Goal: Information Seeking & Learning: Learn about a topic

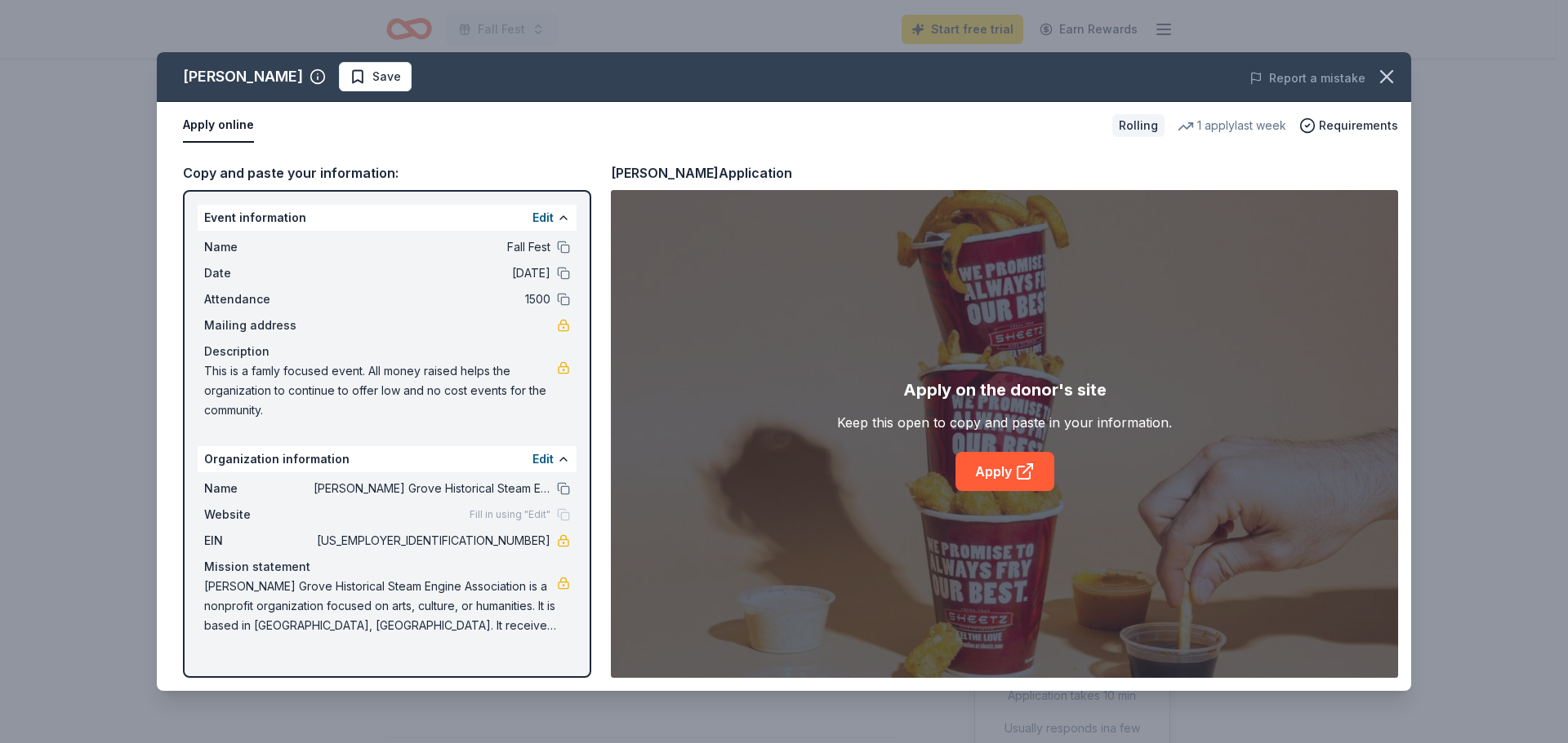
scroll to position [327, 0]
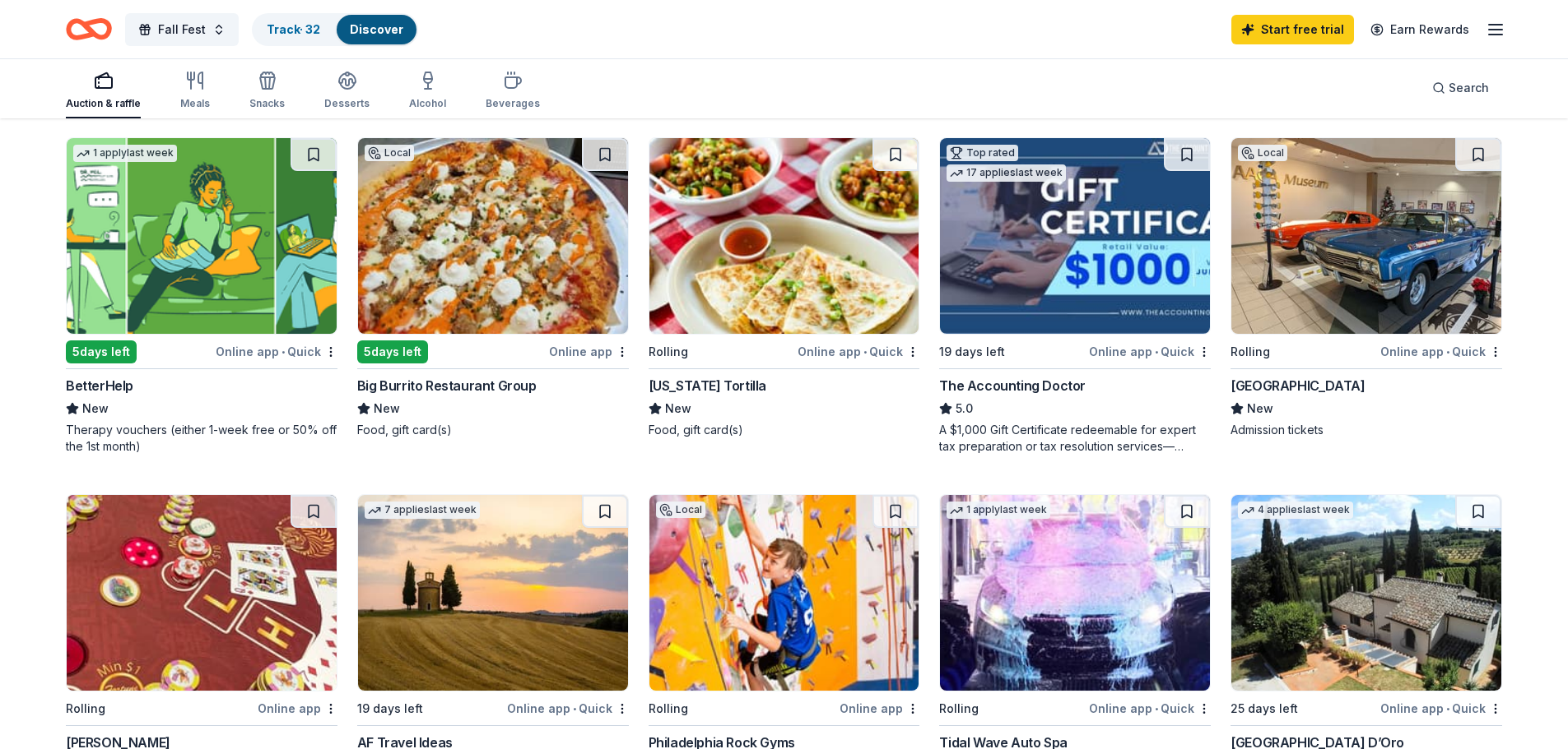
scroll to position [493, 0]
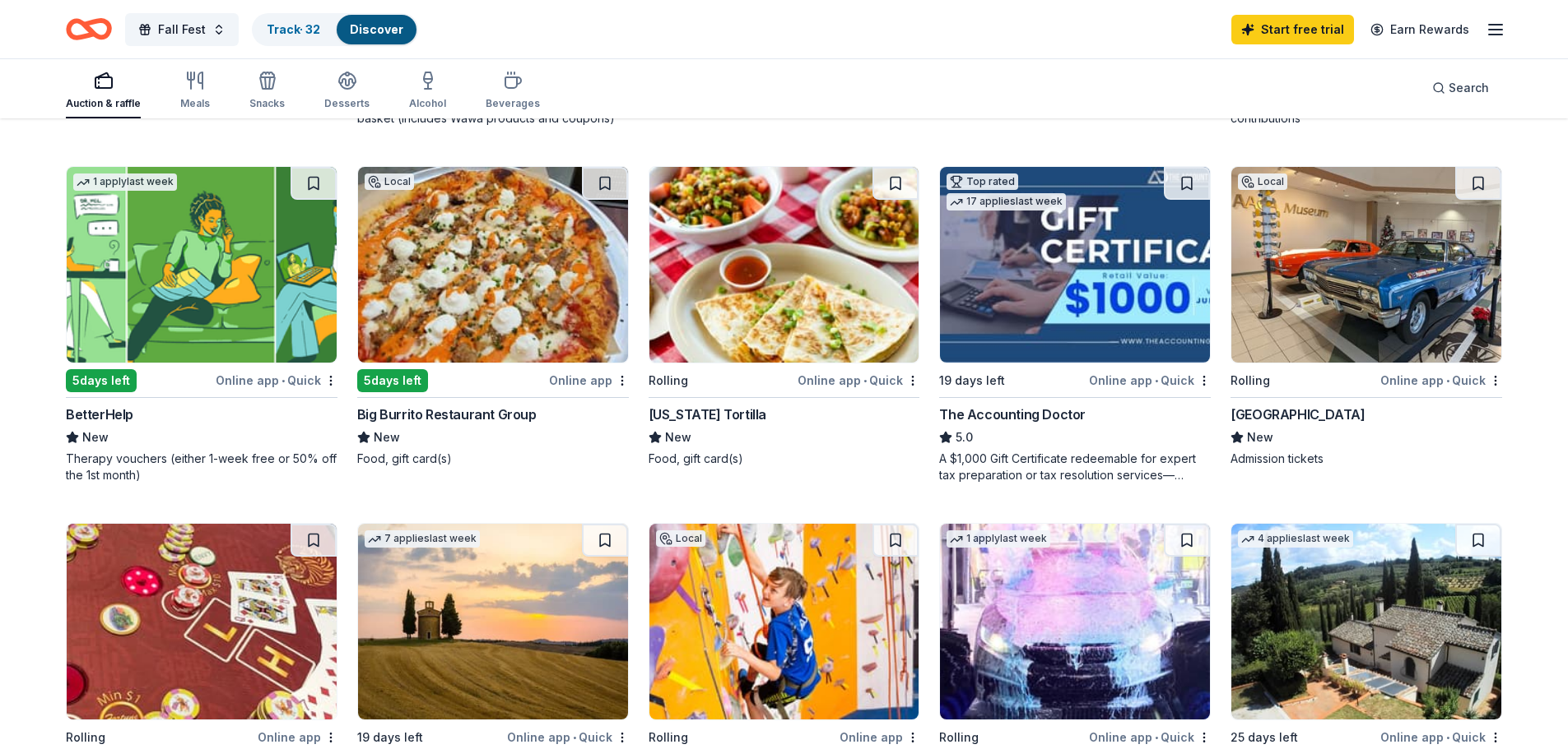
click at [1397, 283] on img at bounding box center [1366, 265] width 270 height 196
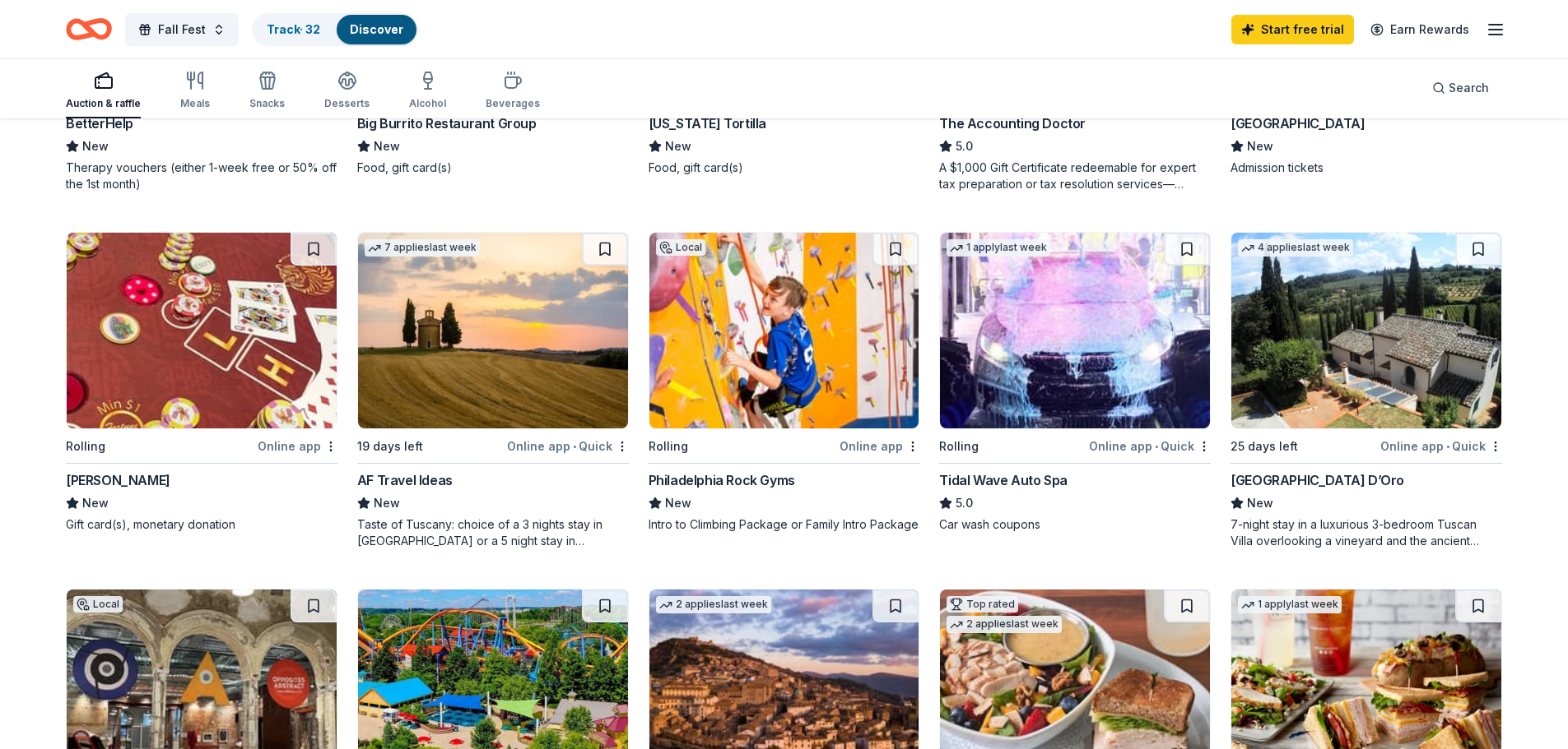
scroll to position [823, 0]
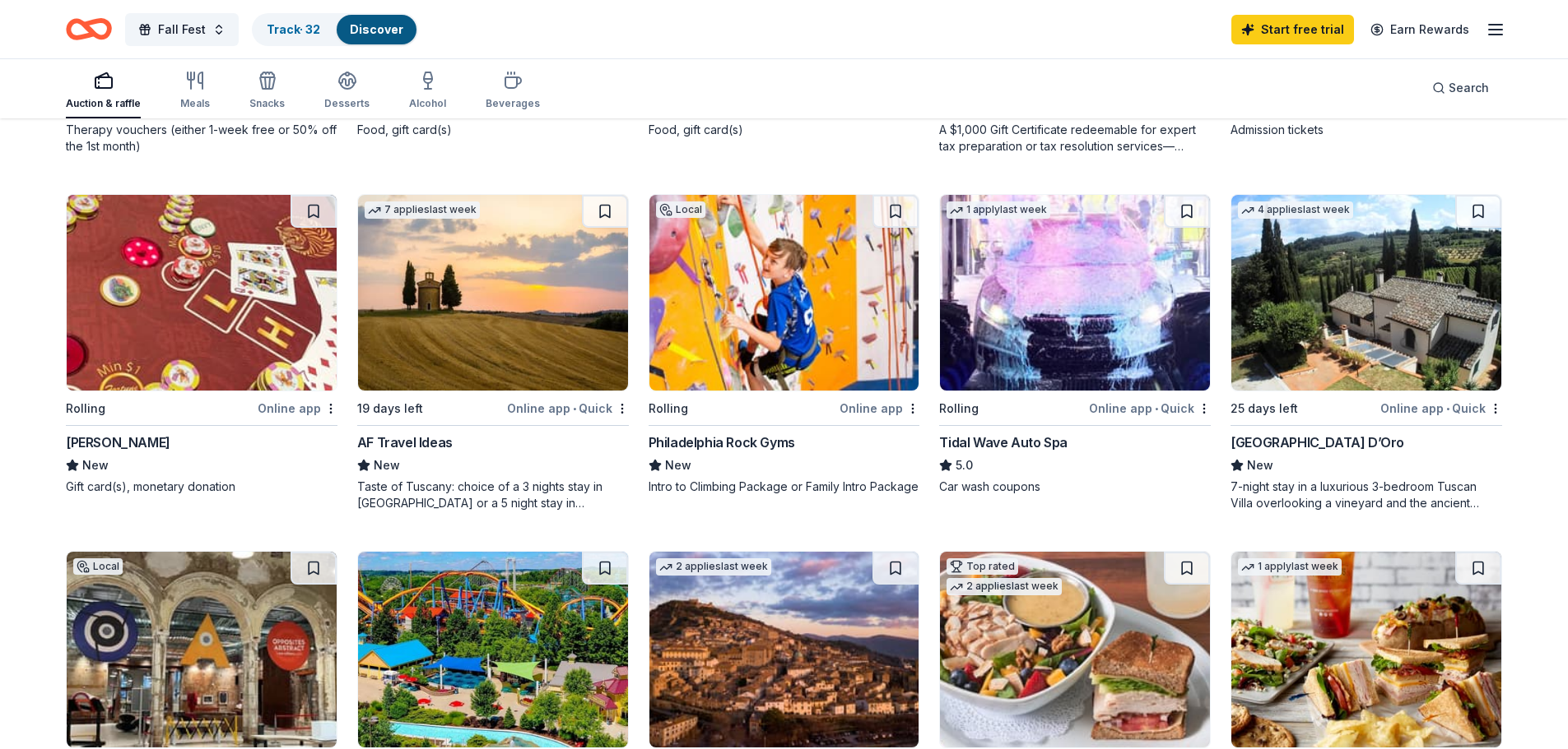
click at [140, 308] on img at bounding box center [201, 292] width 270 height 196
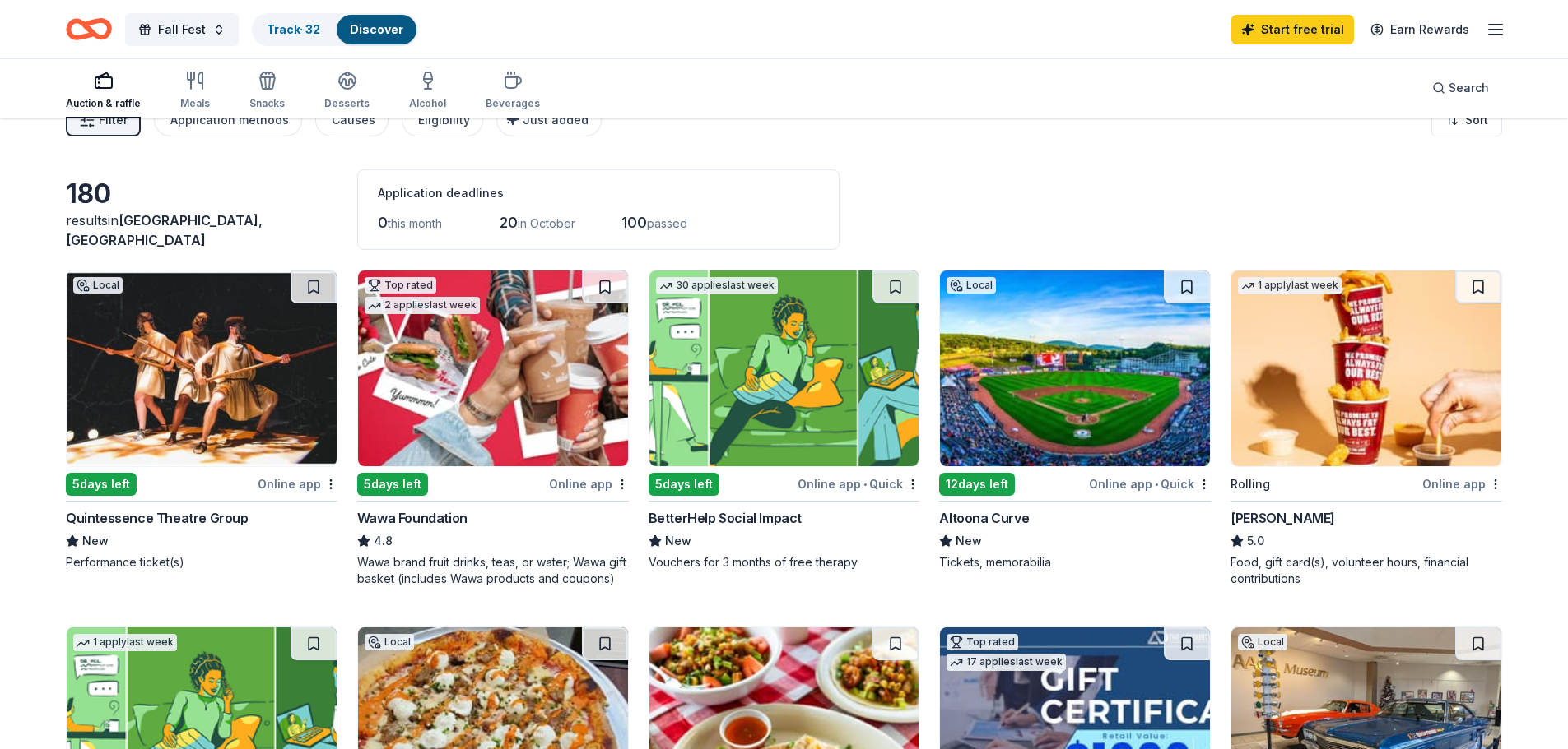
scroll to position [0, 0]
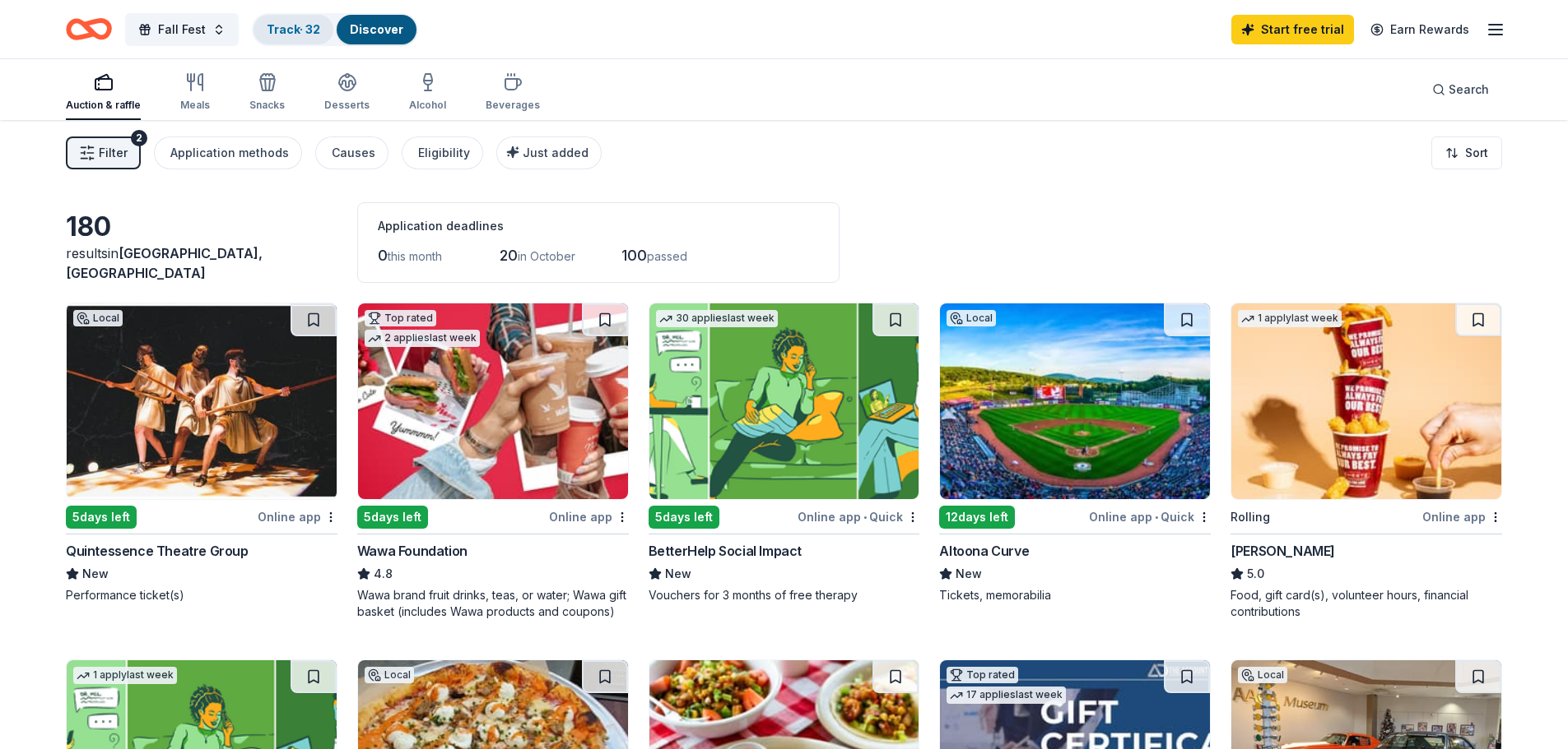
click at [302, 22] on link "Track · 32" at bounding box center [293, 30] width 54 height 14
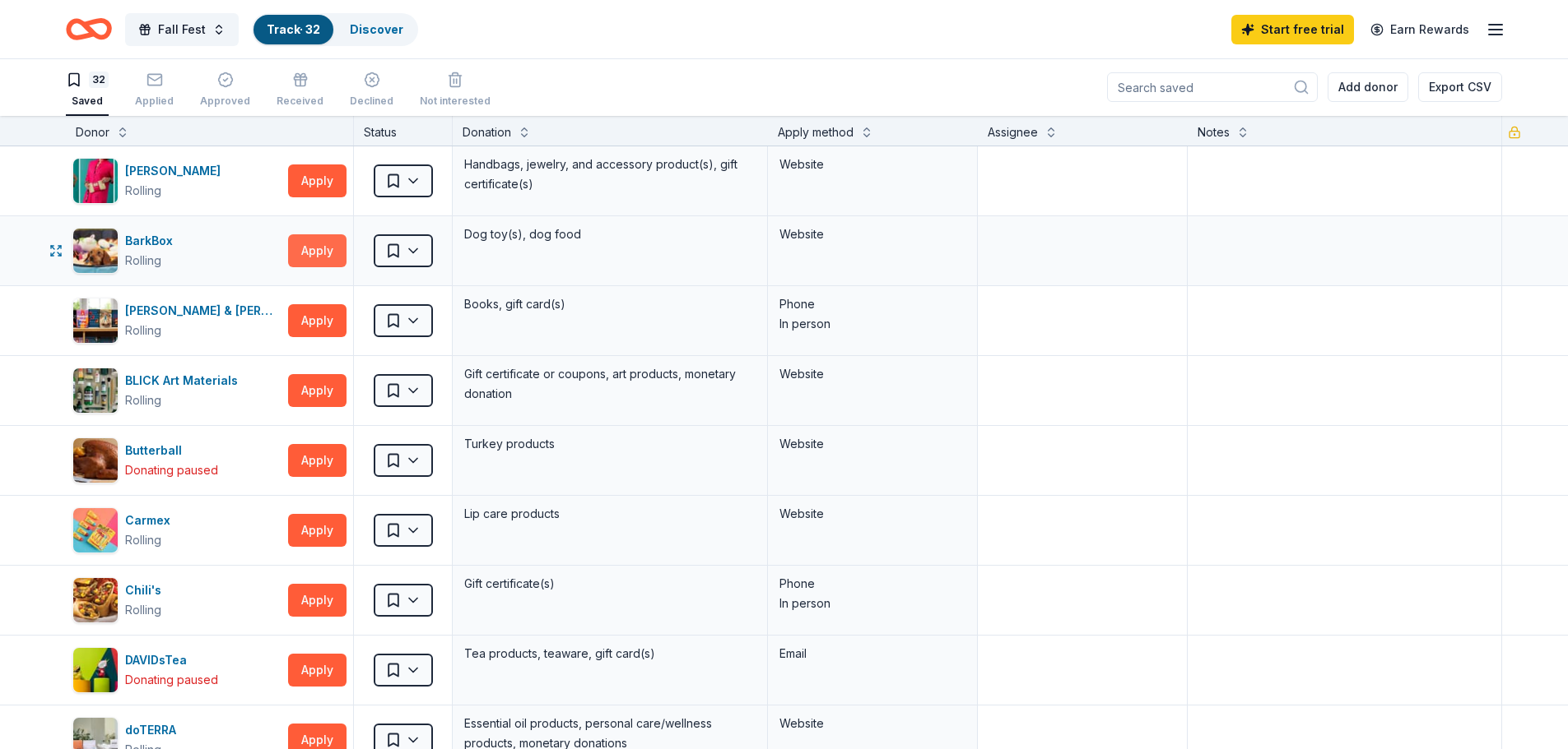
click at [298, 248] on button "Apply" at bounding box center [317, 250] width 58 height 33
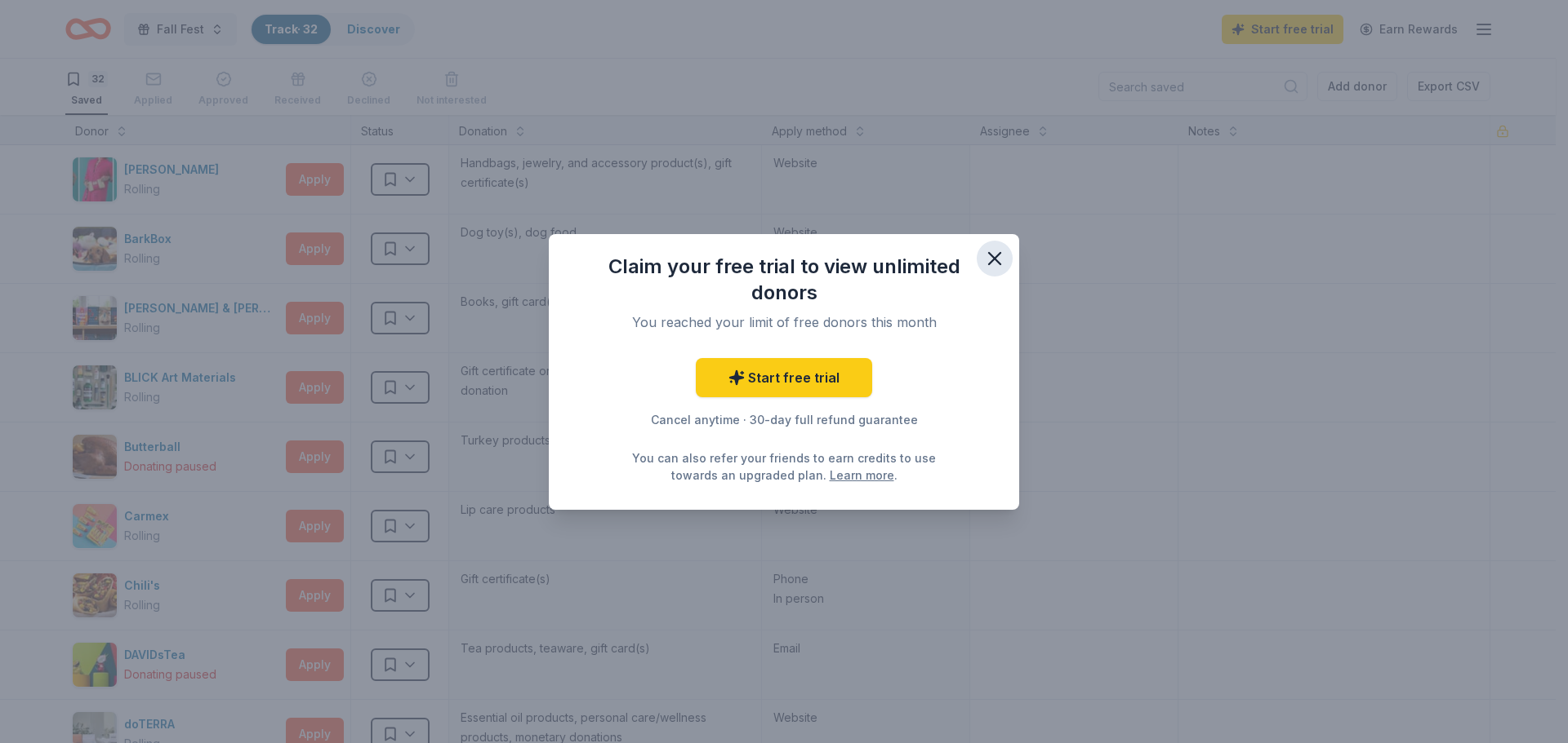
click at [998, 262] on icon "button" at bounding box center [995, 258] width 12 height 12
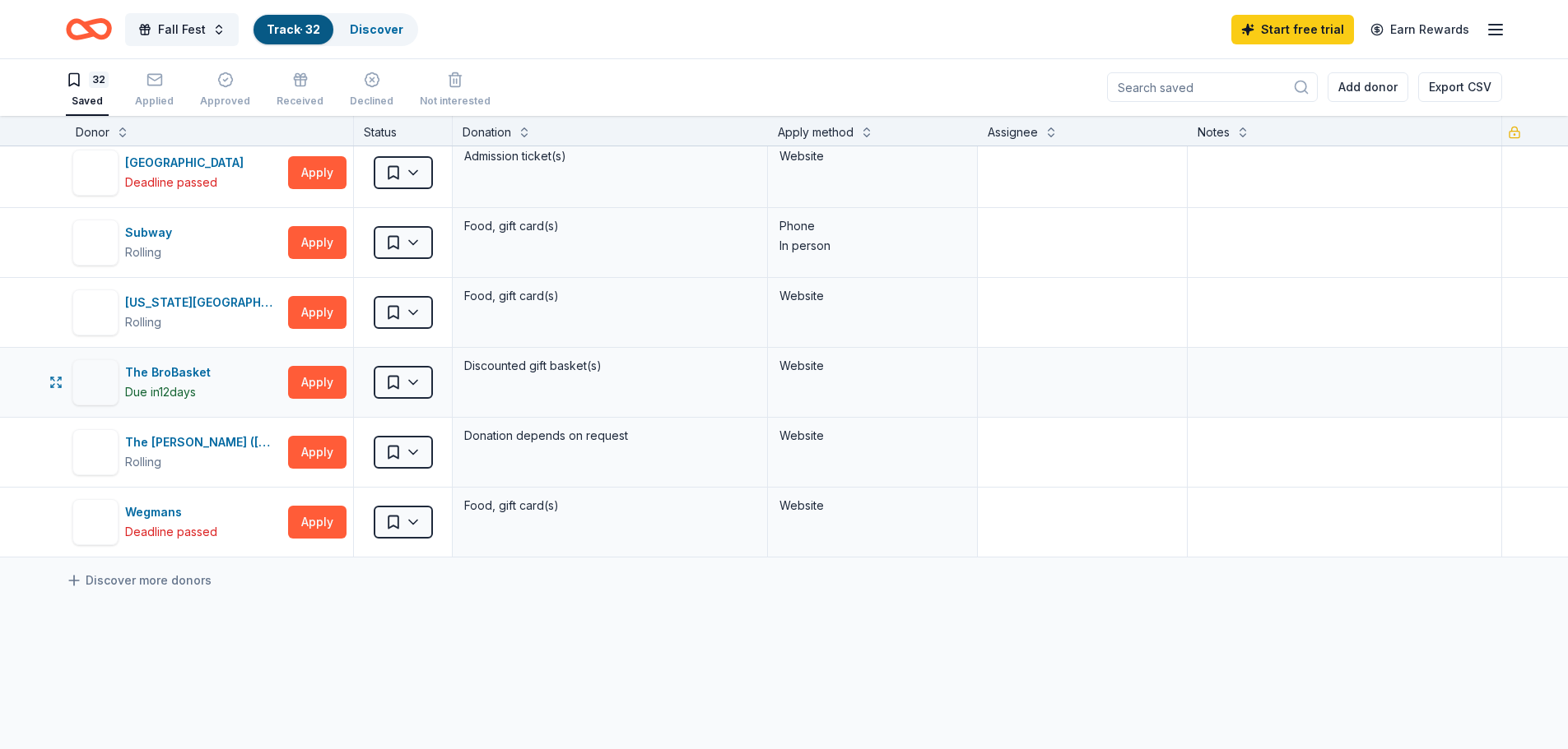
scroll to position [1892, 0]
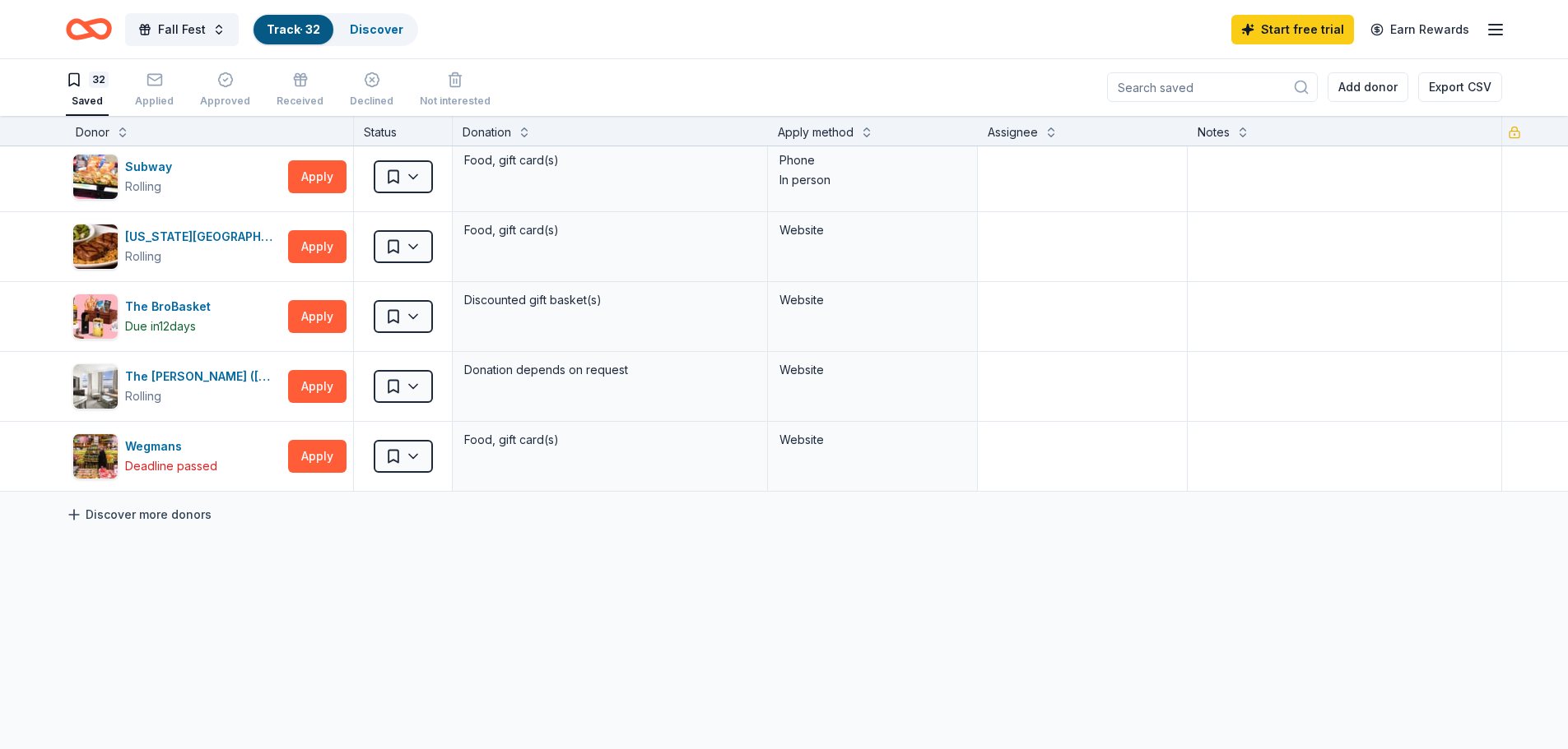
click at [175, 511] on link "Discover more donors" at bounding box center [138, 515] width 145 height 20
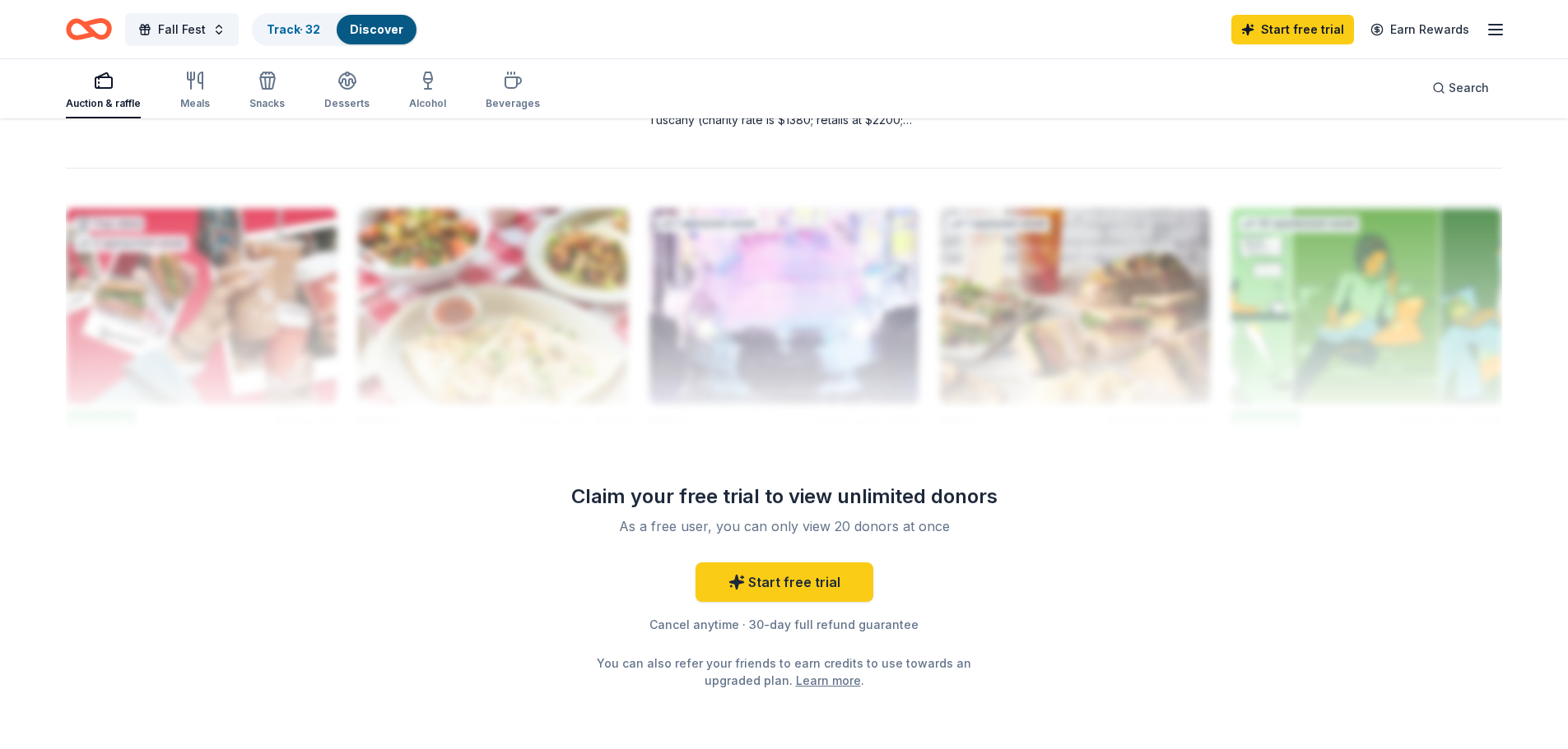
scroll to position [1642, 0]
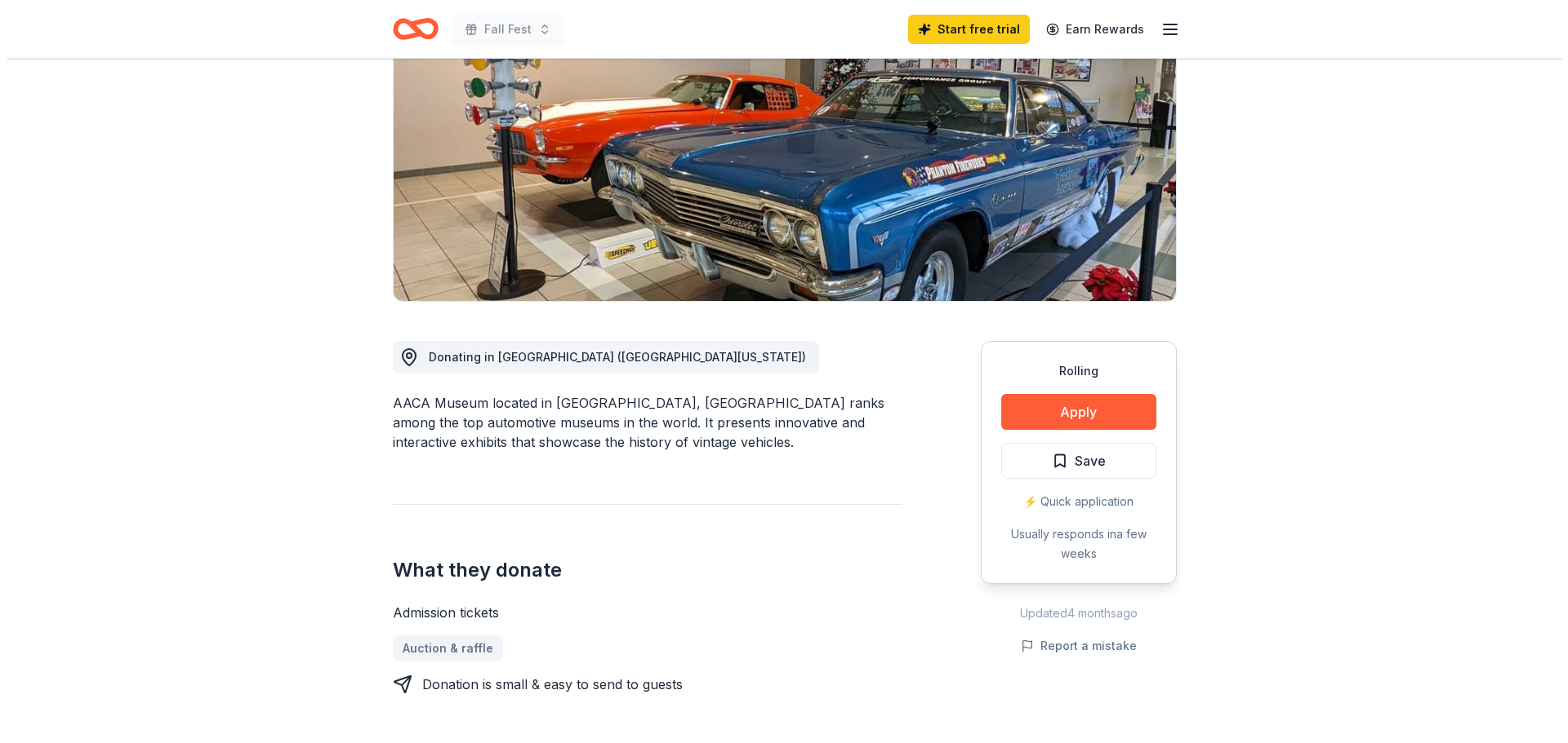
scroll to position [245, 0]
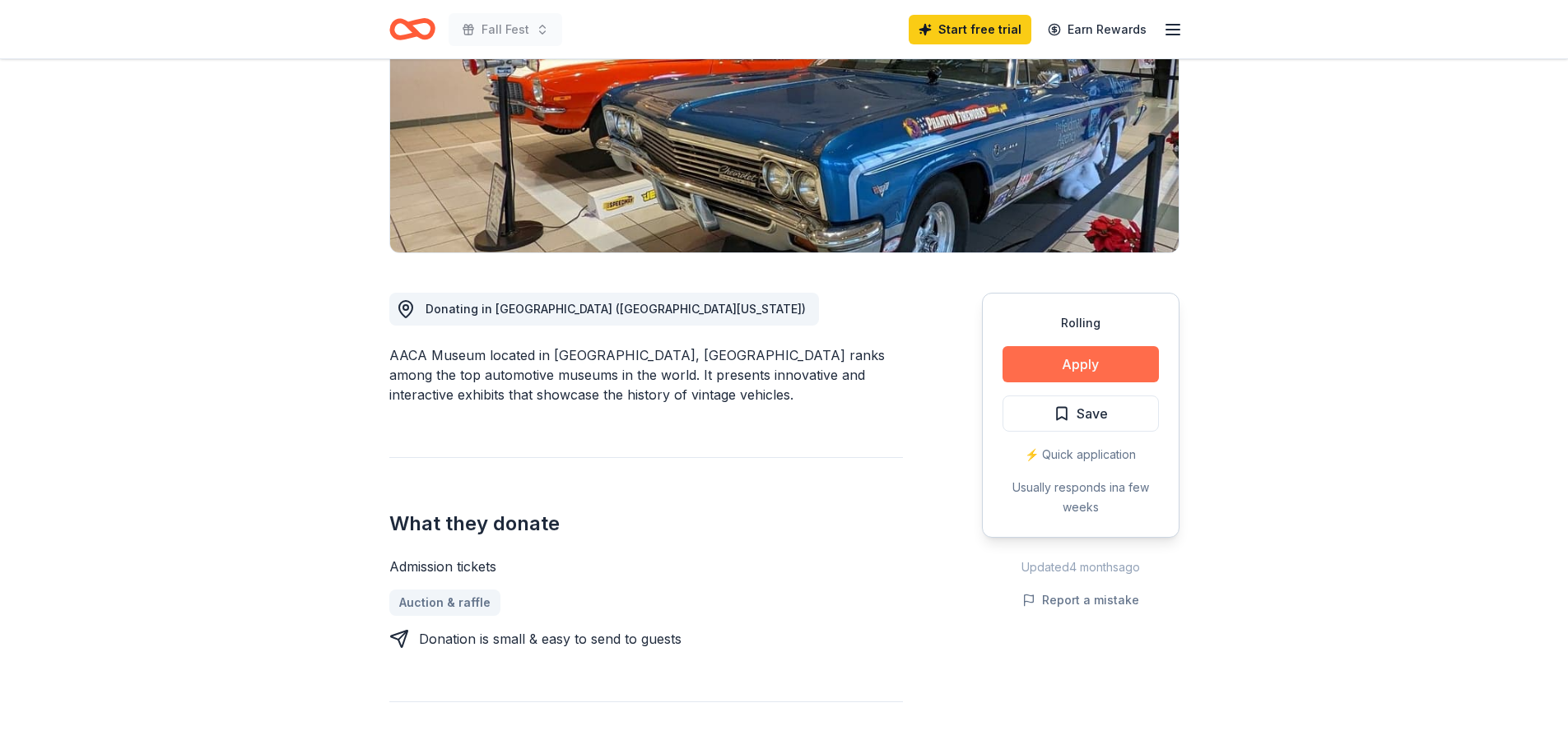
click at [1075, 364] on button "Apply" at bounding box center [1081, 364] width 156 height 36
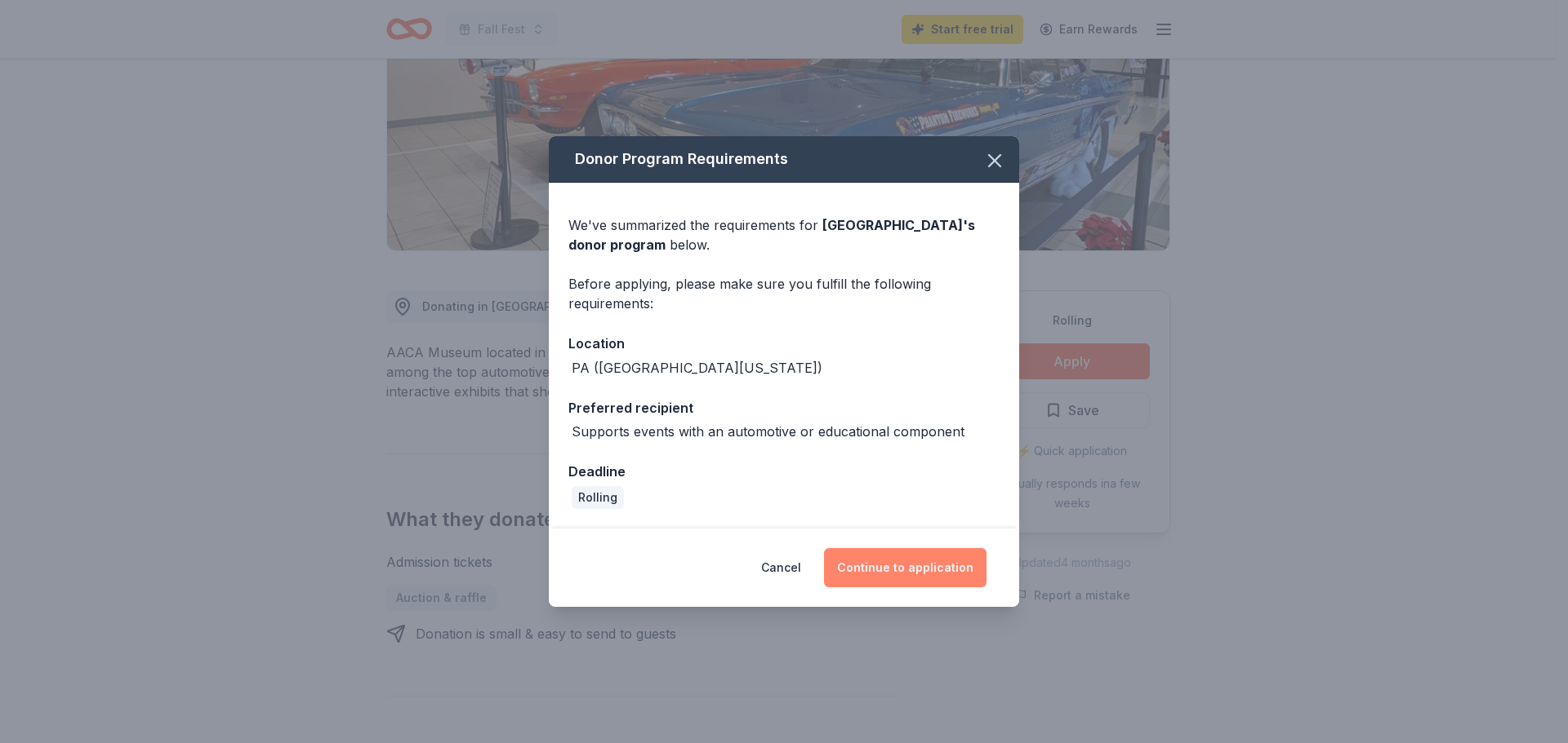
click at [887, 575] on button "Continue to application" at bounding box center [905, 568] width 163 height 39
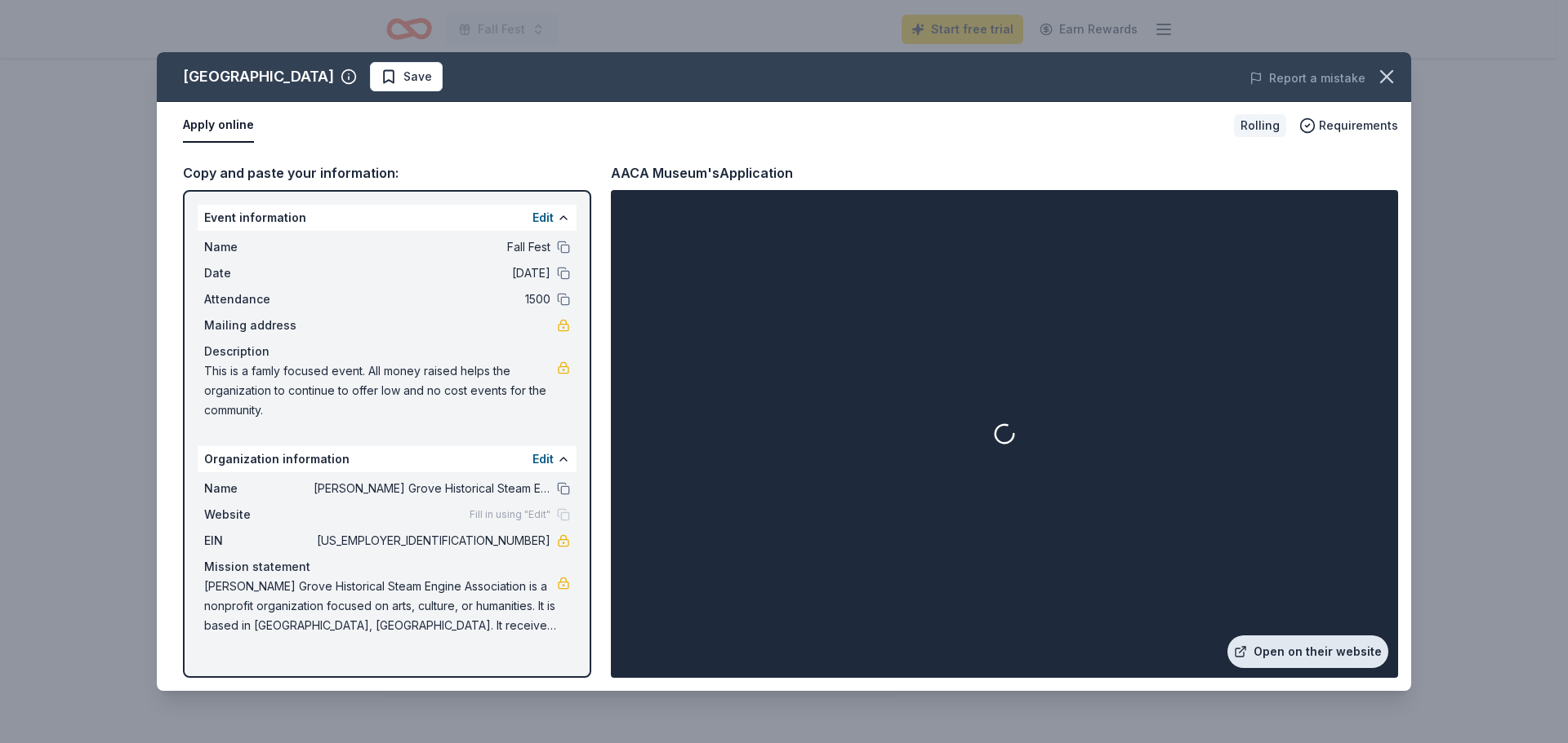
click at [1303, 656] on link "Open on their website" at bounding box center [1307, 651] width 161 height 33
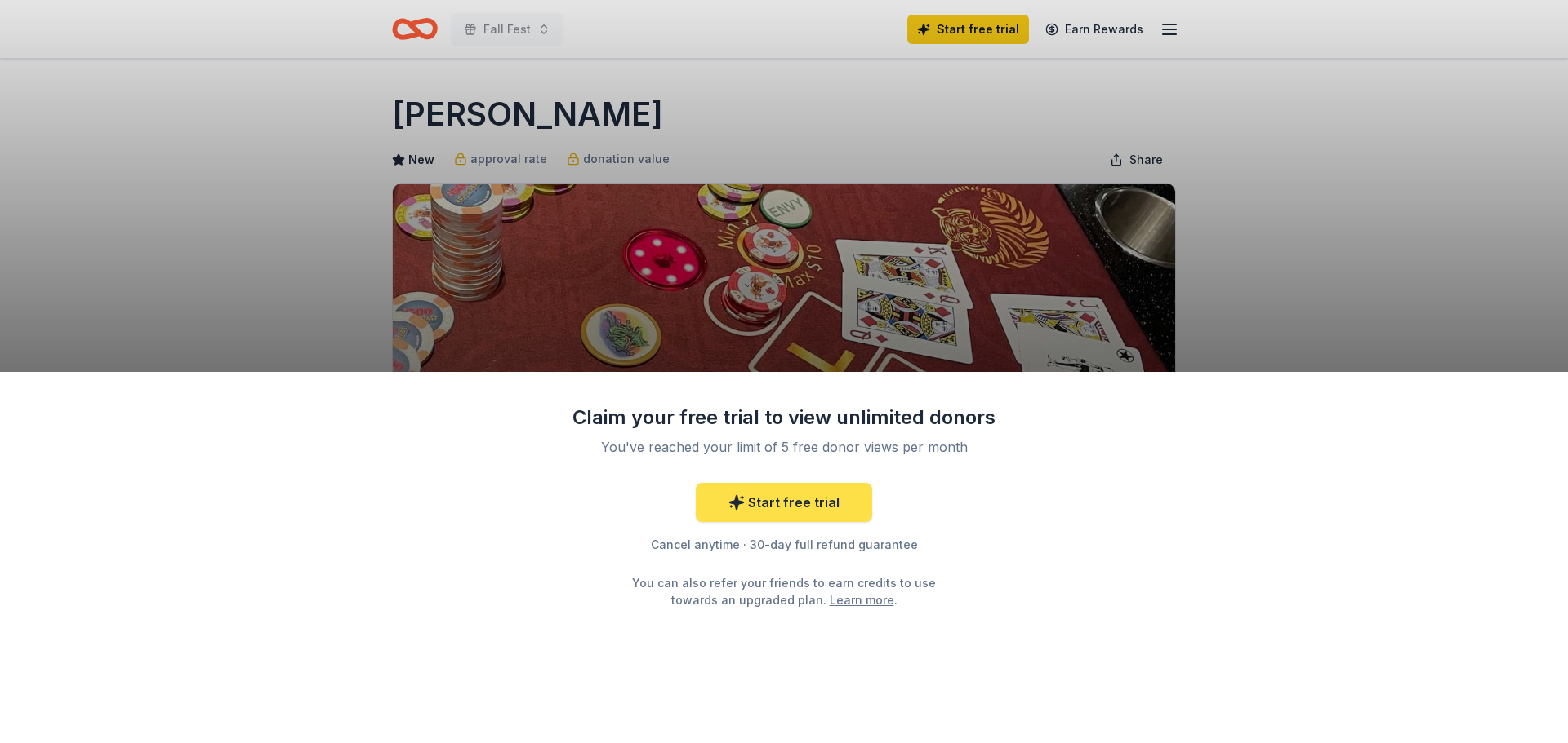
click at [832, 501] on link "Start free trial" at bounding box center [784, 503] width 176 height 39
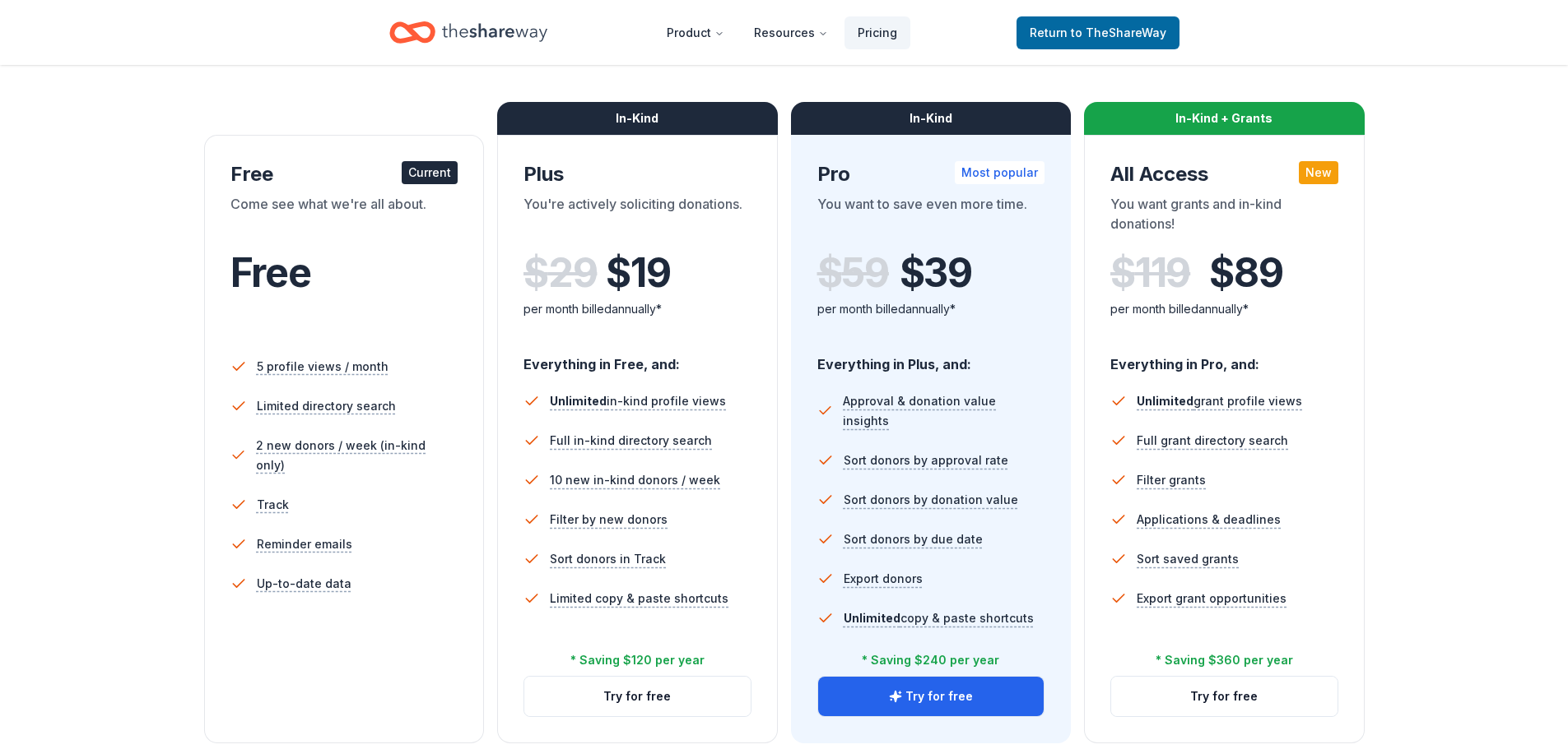
scroll to position [329, 0]
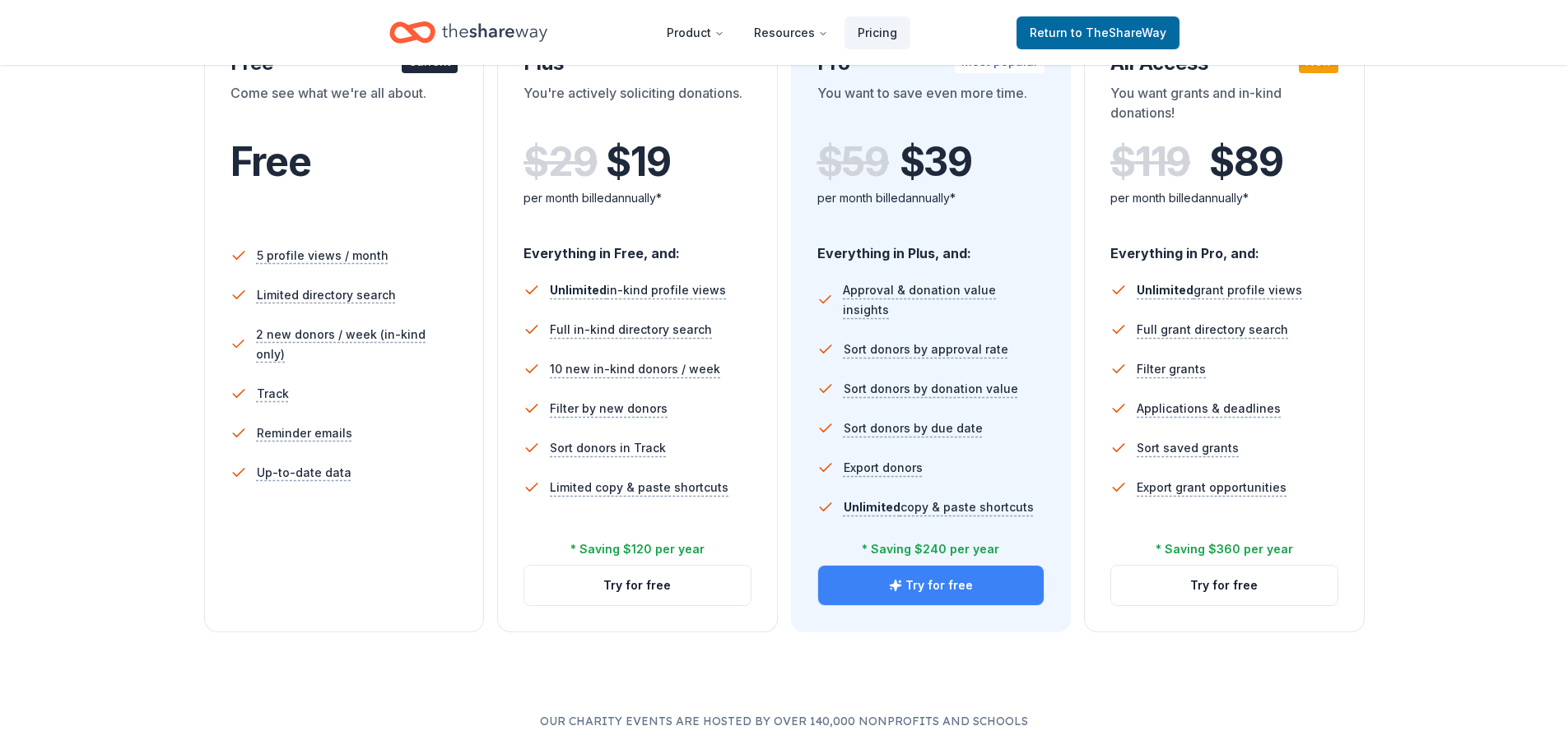
click at [933, 585] on button "Try for free" at bounding box center [932, 586] width 226 height 39
